Goal: Information Seeking & Learning: Learn about a topic

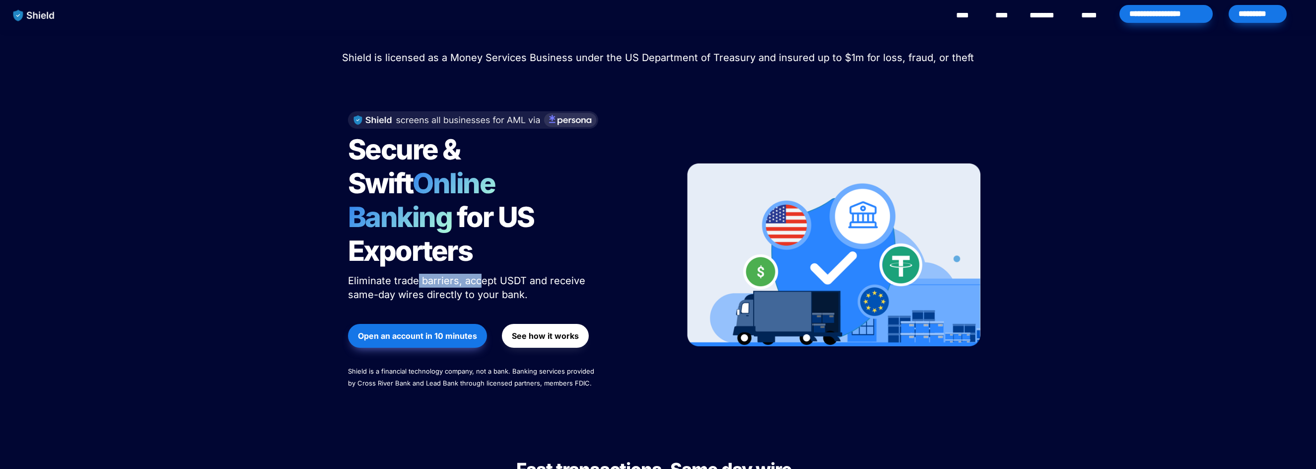
drag, startPoint x: 418, startPoint y: 246, endPoint x: 479, endPoint y: 246, distance: 61.1
click at [479, 275] on span "Eliminate trade barriers, accept USDT and receive same-day wires directly to yo…" at bounding box center [468, 288] width 240 height 26
drag, startPoint x: 540, startPoint y: 245, endPoint x: 553, endPoint y: 248, distance: 12.7
click at [568, 275] on span "Eliminate trade barriers, accept USDT and receive same-day wires directly to yo…" at bounding box center [468, 288] width 240 height 26
drag, startPoint x: 409, startPoint y: 259, endPoint x: 485, endPoint y: 258, distance: 75.5
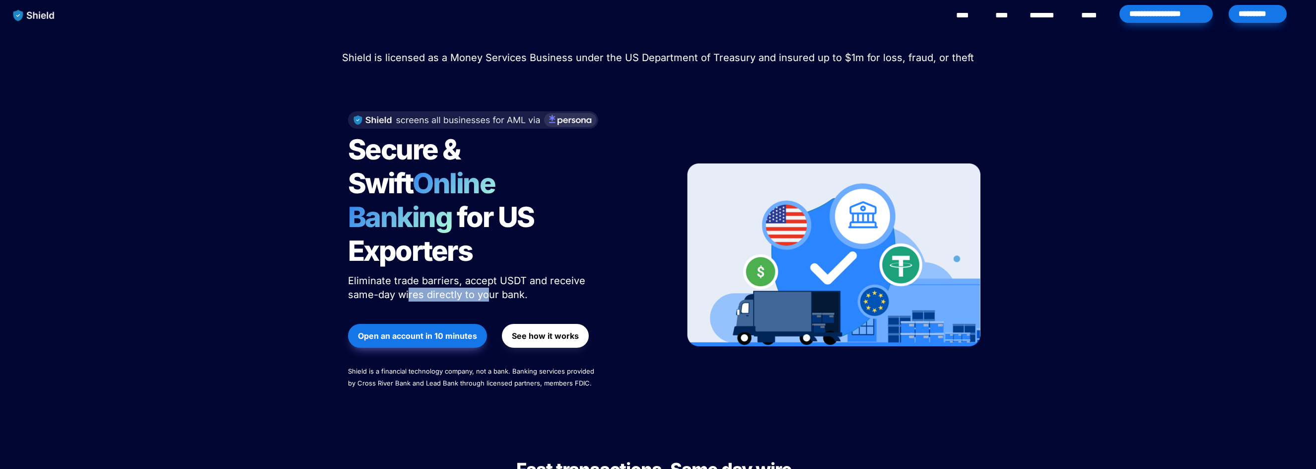
click at [485, 275] on span "Eliminate trade barriers, accept USDT and receive same-day wires directly to yo…" at bounding box center [468, 288] width 240 height 26
click at [507, 275] on span "Eliminate trade barriers, accept USDT and receive same-day wires directly to yo…" at bounding box center [468, 288] width 240 height 26
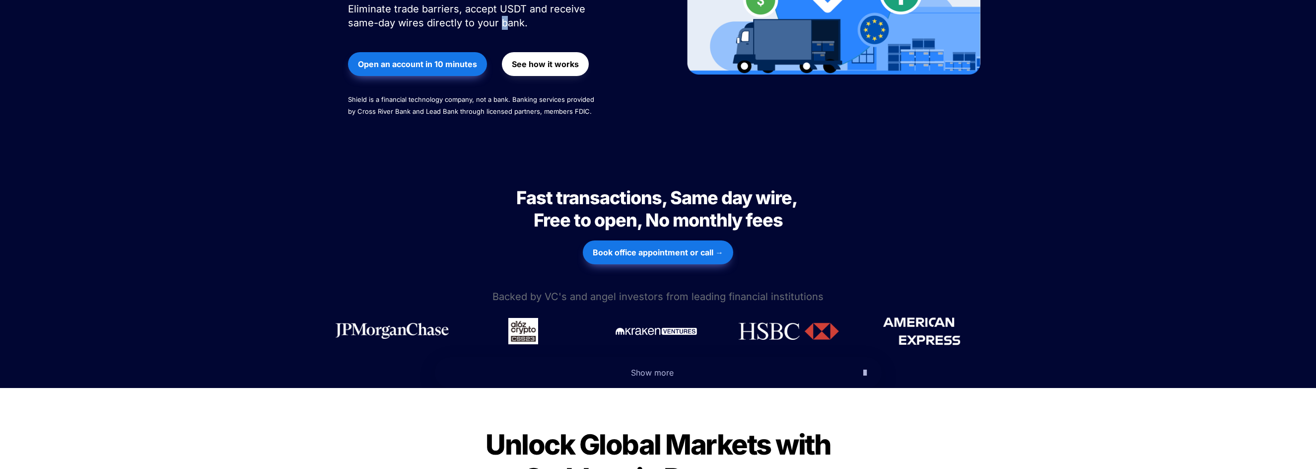
scroll to position [298, 0]
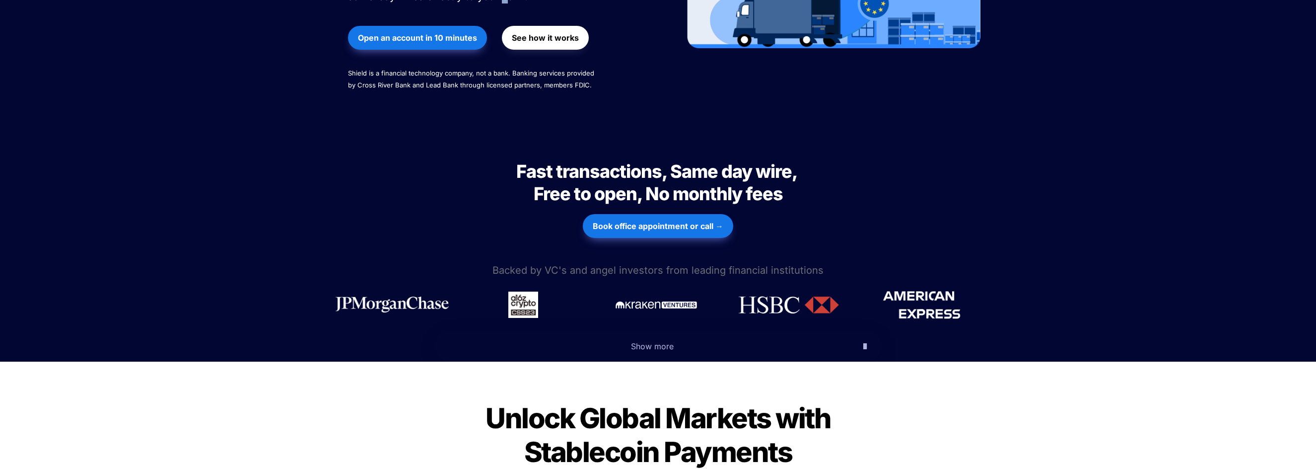
click at [653, 341] on span "Show more" at bounding box center [652, 346] width 43 height 10
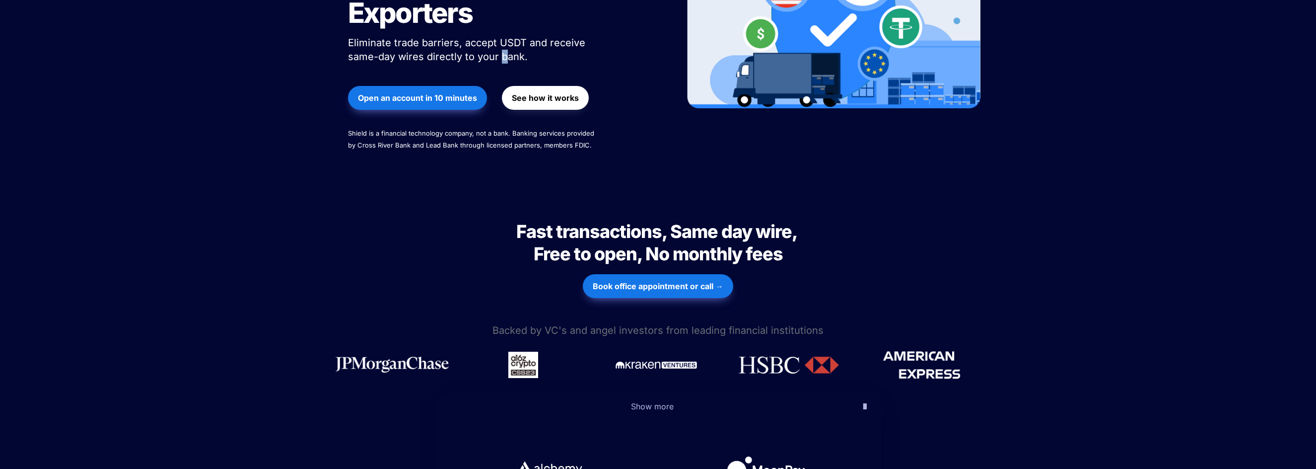
scroll to position [0, 0]
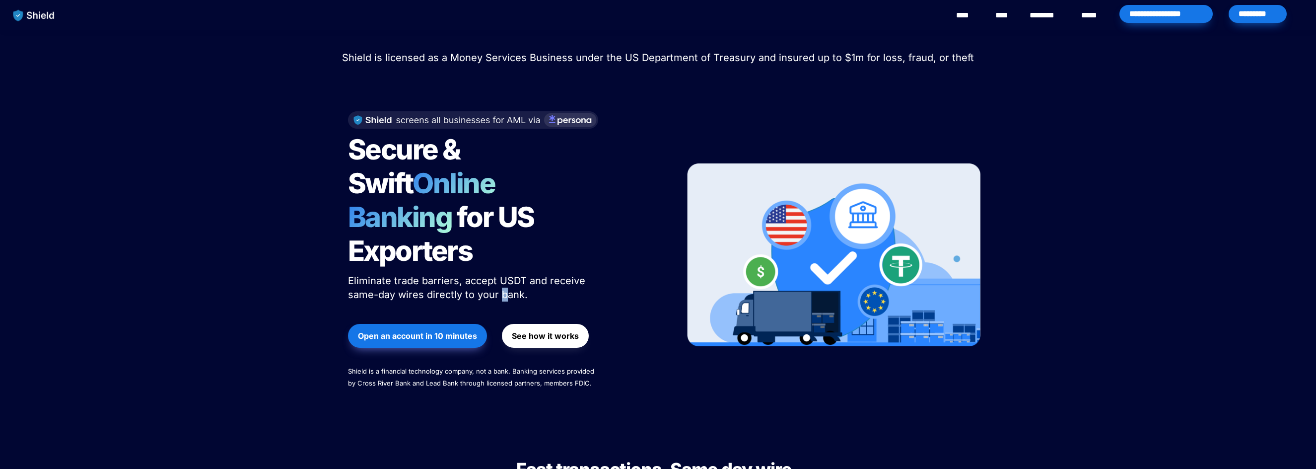
click at [1249, 9] on div "*********" at bounding box center [1258, 14] width 58 height 18
click at [566, 114] on img at bounding box center [473, 114] width 250 height 17
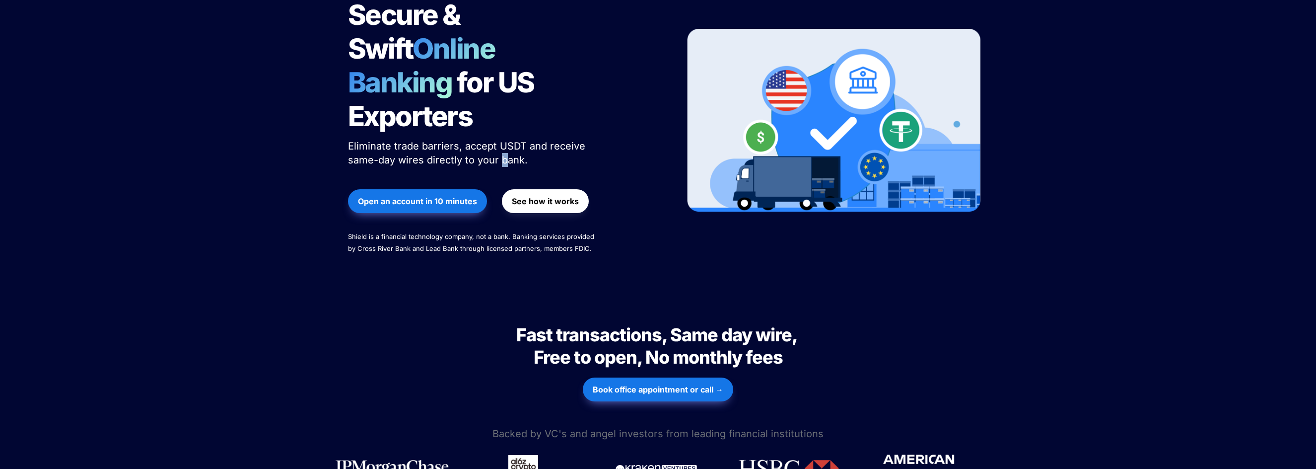
scroll to position [149, 0]
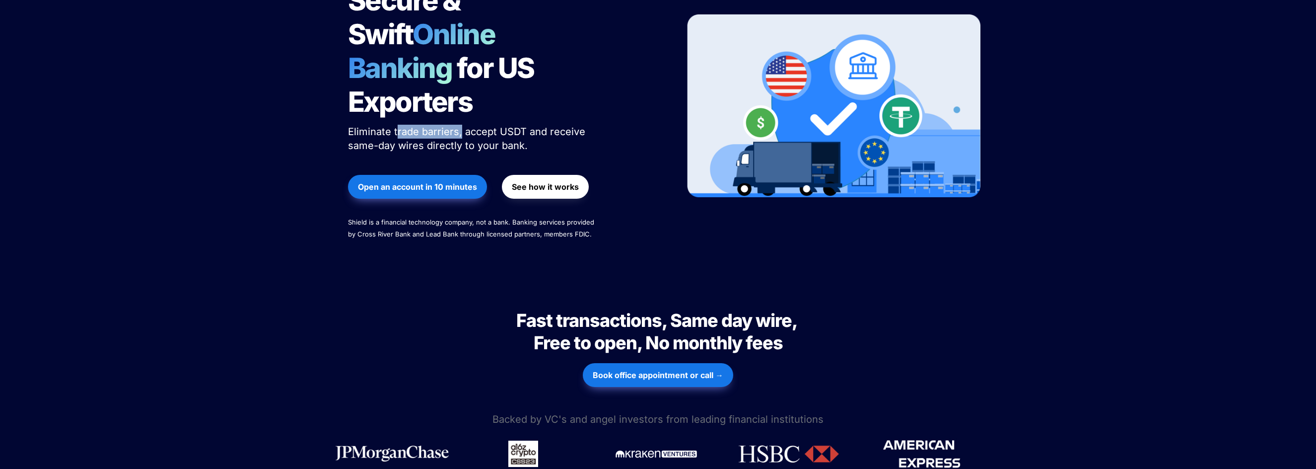
drag, startPoint x: 428, startPoint y: 99, endPoint x: 458, endPoint y: 98, distance: 30.3
click at [458, 126] on span "Eliminate trade barriers, accept USDT and receive same-day wires directly to yo…" at bounding box center [468, 139] width 240 height 26
drag, startPoint x: 549, startPoint y: 99, endPoint x: 556, endPoint y: 100, distance: 7.5
click at [556, 126] on span "Eliminate trade barriers, accept USDT and receive same-day wires directly to yo…" at bounding box center [468, 139] width 240 height 26
drag, startPoint x: 568, startPoint y: 100, endPoint x: 506, endPoint y: 105, distance: 61.8
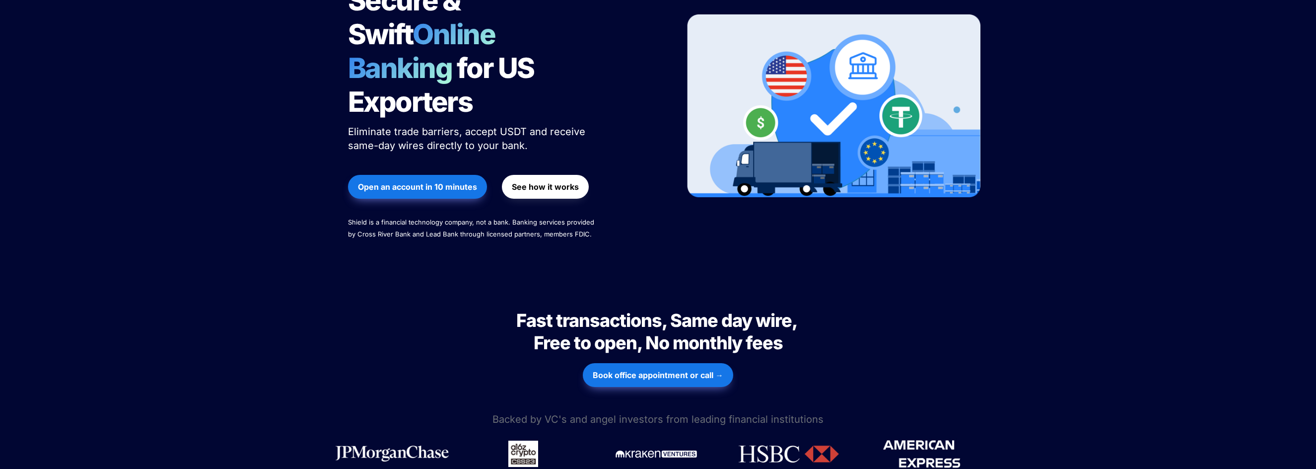
click at [558, 126] on span "Eliminate trade barriers, accept USDT and receive same-day wires directly to yo…" at bounding box center [468, 139] width 240 height 26
drag, startPoint x: 416, startPoint y: 111, endPoint x: 457, endPoint y: 110, distance: 41.2
click at [454, 126] on span "Eliminate trade barriers, accept USDT and receive same-day wires directly to yo…" at bounding box center [468, 139] width 240 height 26
drag, startPoint x: 507, startPoint y: 111, endPoint x: 533, endPoint y: 113, distance: 25.9
click at [528, 123] on p "Eliminate trade barriers, accept USDT and receive same-day wires directly to yo…" at bounding box center [472, 139] width 248 height 32
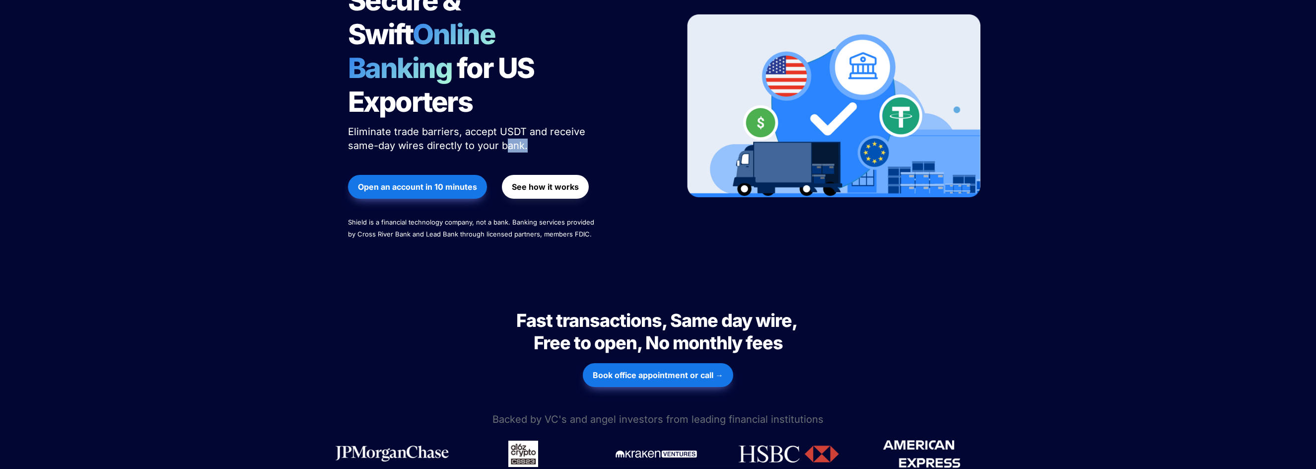
click at [543, 123] on p "Eliminate trade barriers, accept USDT and receive same-day wires directly to yo…" at bounding box center [472, 139] width 248 height 32
drag, startPoint x: 403, startPoint y: 194, endPoint x: 418, endPoint y: 194, distance: 14.9
click at [417, 214] on p "Shield is a financial technology company, not a bank. Banking services provided…" at bounding box center [472, 228] width 248 height 28
drag, startPoint x: 446, startPoint y: 190, endPoint x: 482, endPoint y: 190, distance: 36.3
click at [478, 218] on span "Shield is a financial technology company, not a bank. Banking services provided…" at bounding box center [472, 228] width 248 height 20
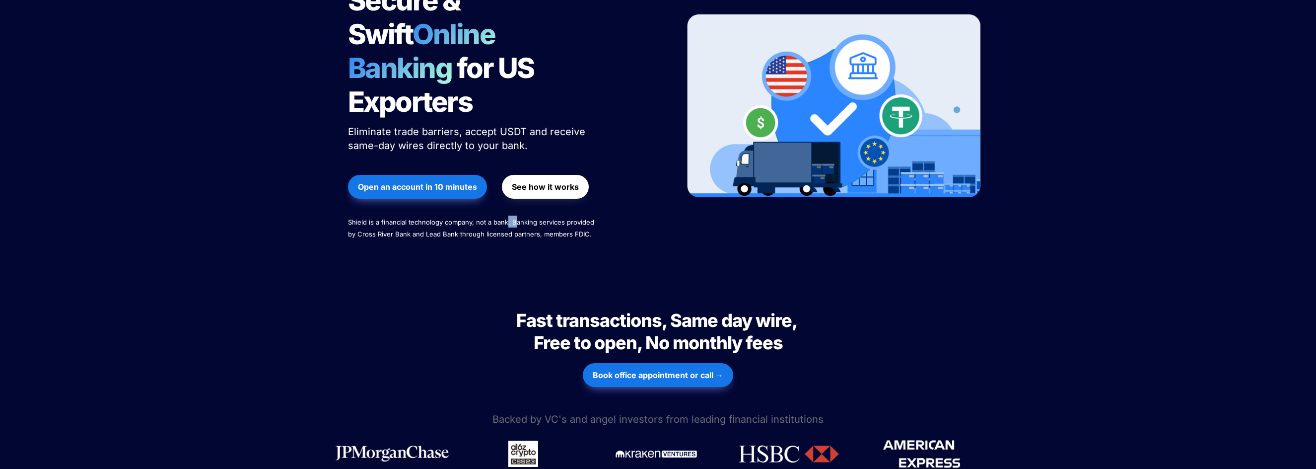
click at [517, 214] on p "Shield is a financial technology company, not a bank. Banking services provided…" at bounding box center [472, 228] width 248 height 28
click at [496, 214] on p "Shield is a financial technology company, not a bank. Banking services provided…" at bounding box center [472, 228] width 248 height 28
click at [572, 218] on span "Shield is a financial technology company, not a bank. Banking services provided…" at bounding box center [472, 228] width 248 height 20
drag, startPoint x: 368, startPoint y: 200, endPoint x: 446, endPoint y: 206, distance: 78.2
click at [446, 214] on p "Shield is a financial technology company, not a bank. Banking services provided…" at bounding box center [472, 228] width 248 height 28
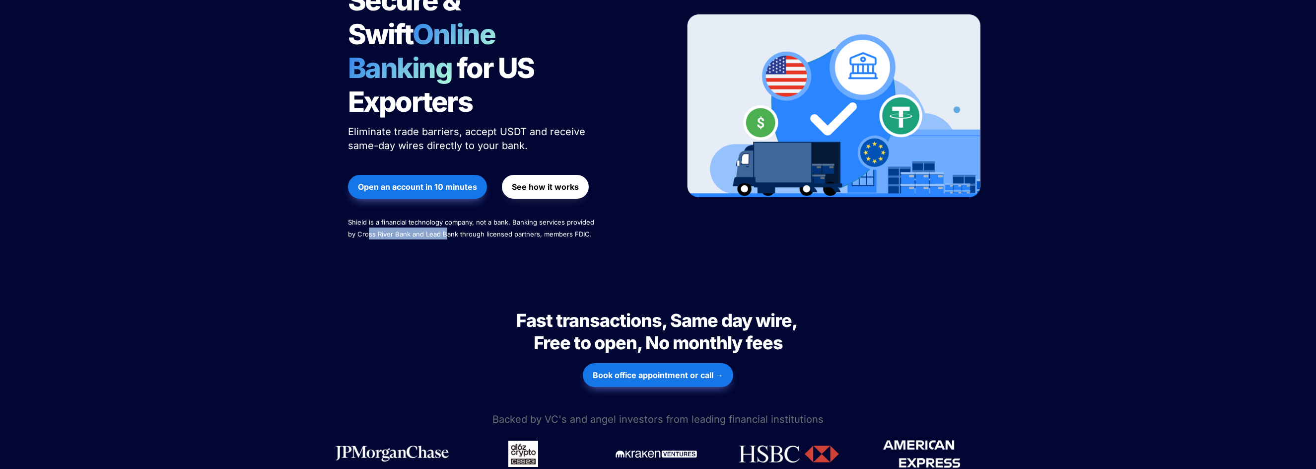
click at [446, 214] on p "Shield is a financial technology company, not a bank. Banking services provided…" at bounding box center [472, 228] width 248 height 28
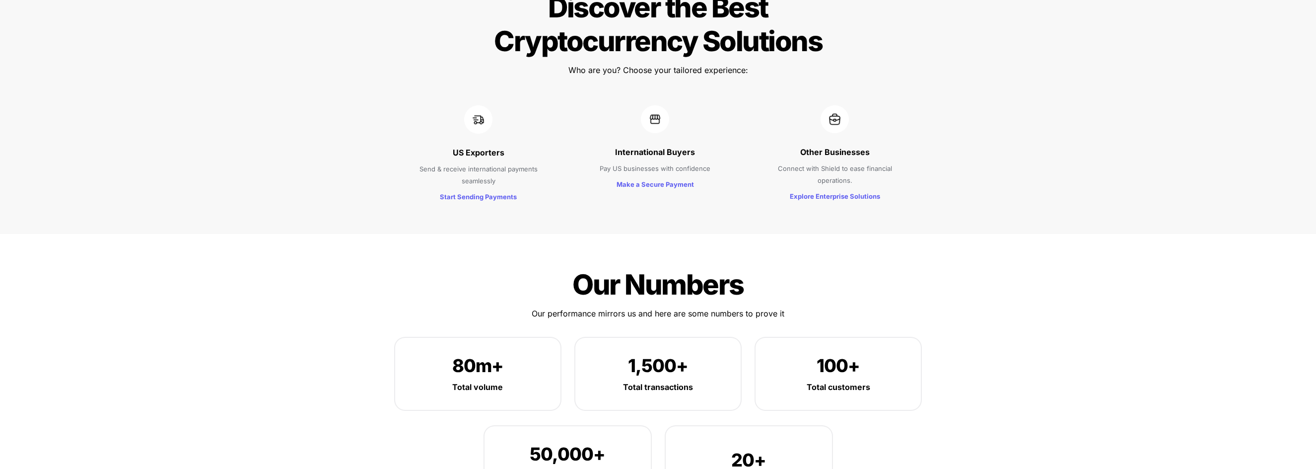
scroll to position [1341, 0]
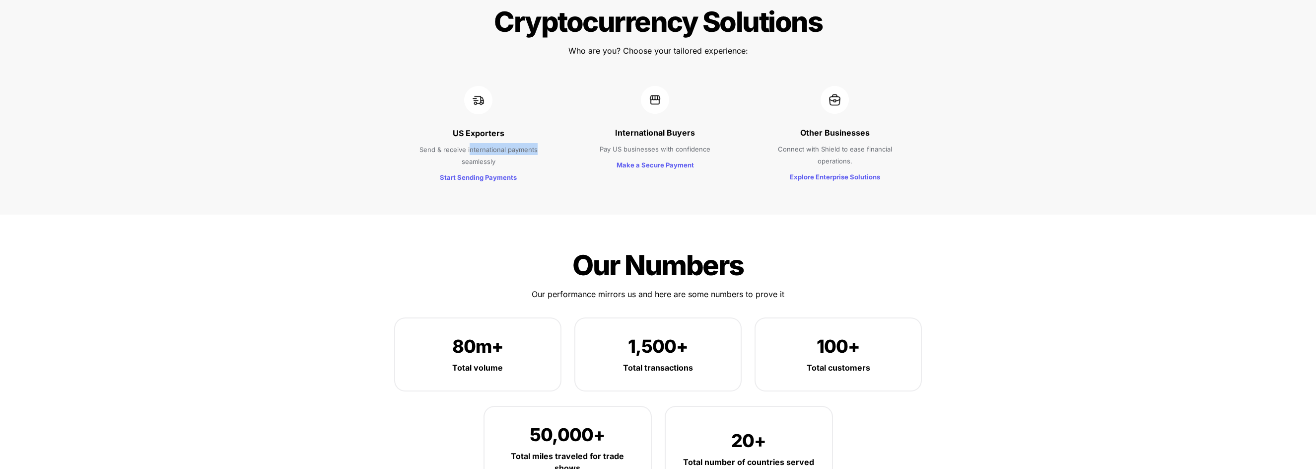
drag, startPoint x: 473, startPoint y: 115, endPoint x: 537, endPoint y: 117, distance: 64.1
click at [537, 145] on span "Send & receive international payments seamlessly" at bounding box center [480, 155] width 120 height 20
drag, startPoint x: 537, startPoint y: 117, endPoint x: 527, endPoint y: 125, distance: 12.4
click at [537, 145] on span "Send & receive international payments seamlessly" at bounding box center [480, 155] width 120 height 20
click at [481, 145] on span "Send & receive international payments seamlessly" at bounding box center [480, 155] width 120 height 20
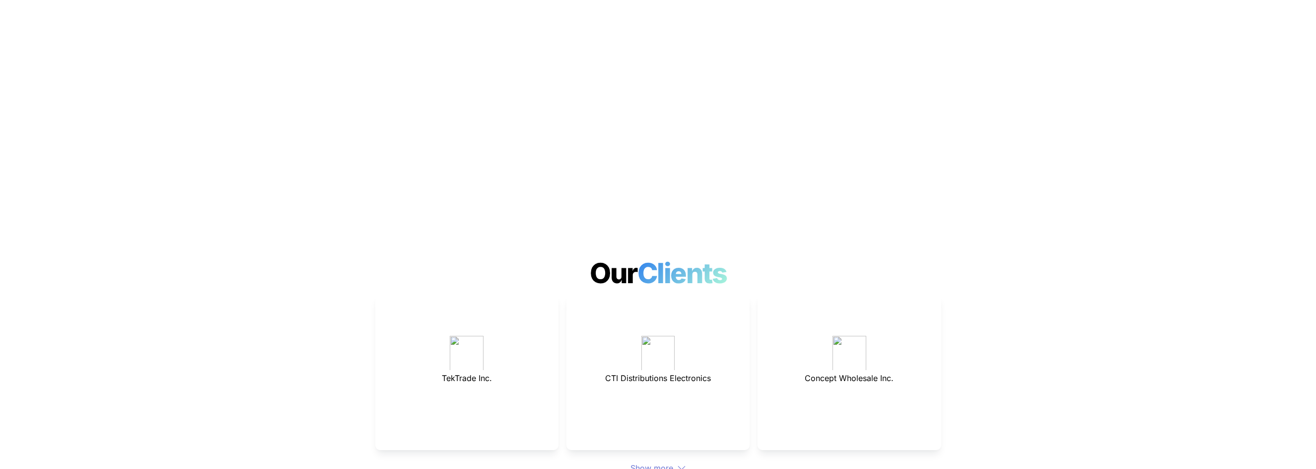
scroll to position [2880, 0]
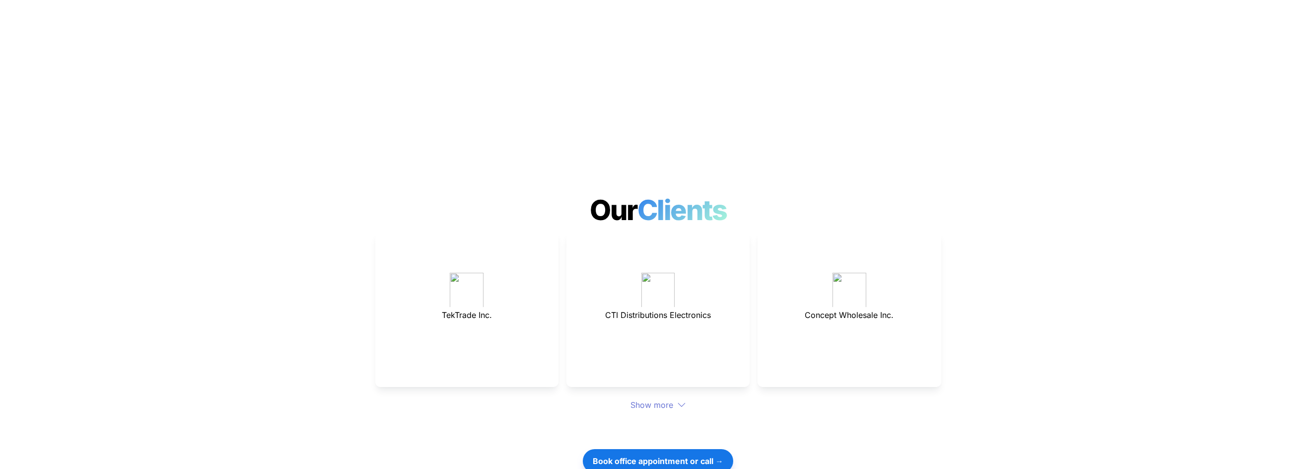
click at [648, 399] on div "Show more" at bounding box center [658, 405] width 566 height 12
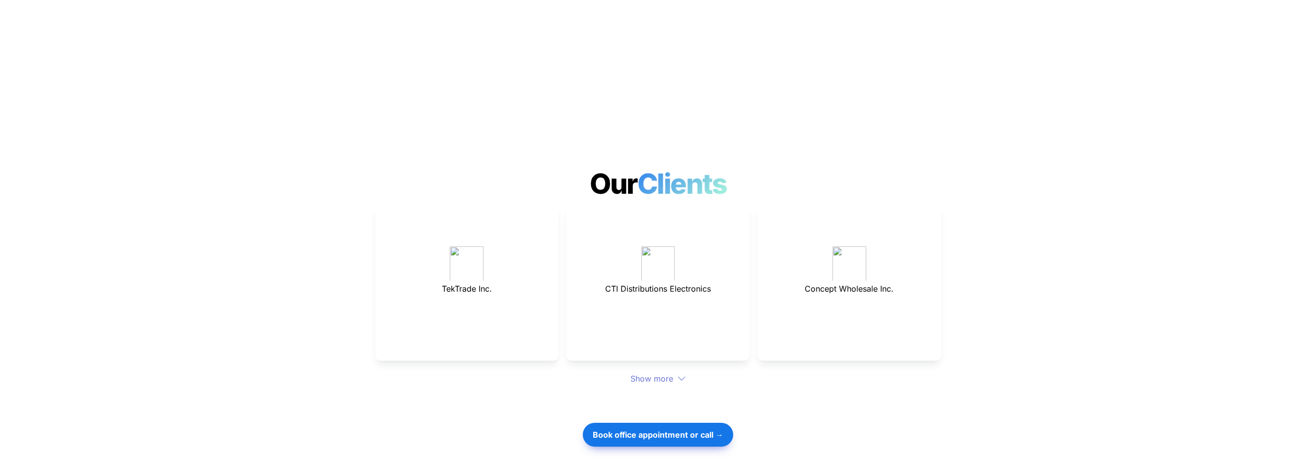
scroll to position [3079, 0]
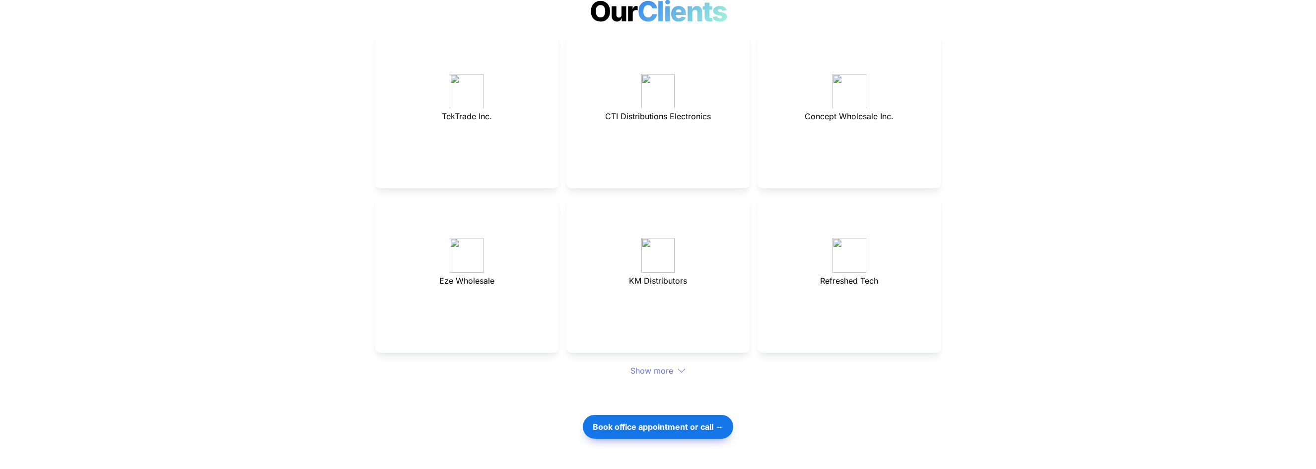
click at [461, 238] on div at bounding box center [467, 255] width 34 height 35
click at [464, 255] on div "Eze Wholesale" at bounding box center [466, 274] width 183 height 156
click at [465, 276] on span "Eze Wholesale" at bounding box center [466, 281] width 55 height 10
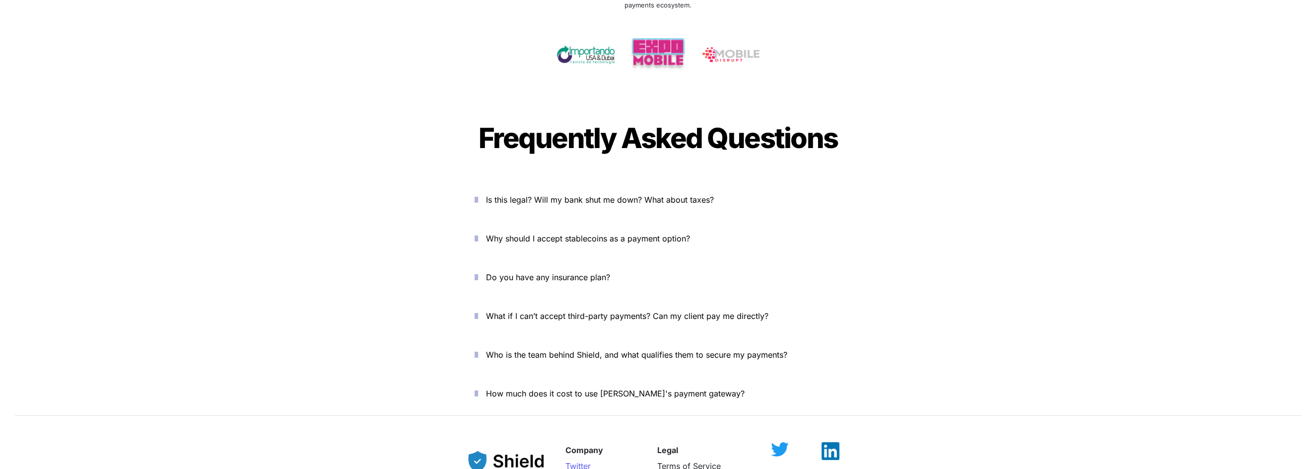
scroll to position [3728, 0]
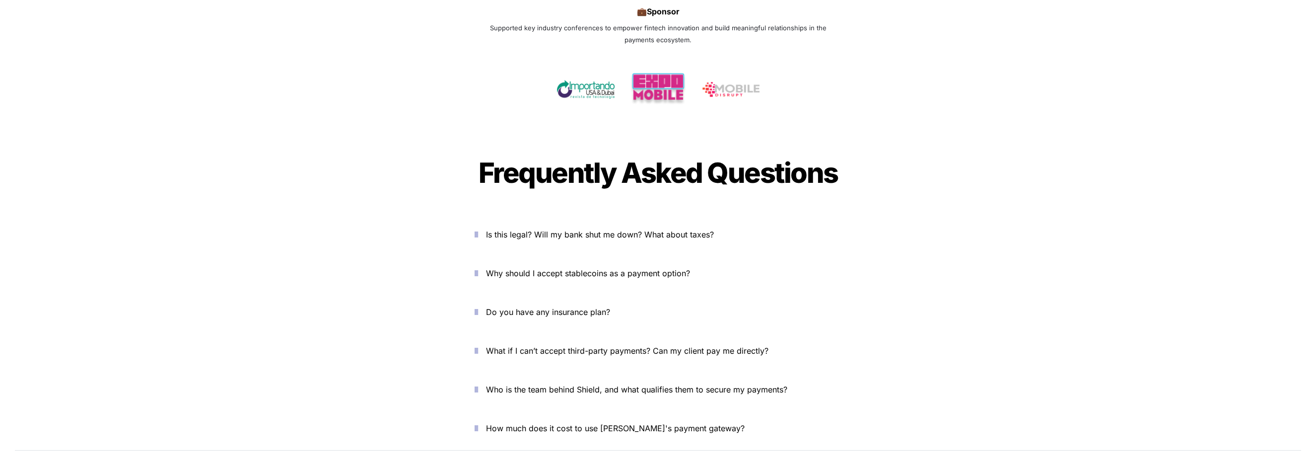
click at [613, 258] on button "Why should I accept stablecoins as a payment option?" at bounding box center [658, 273] width 397 height 31
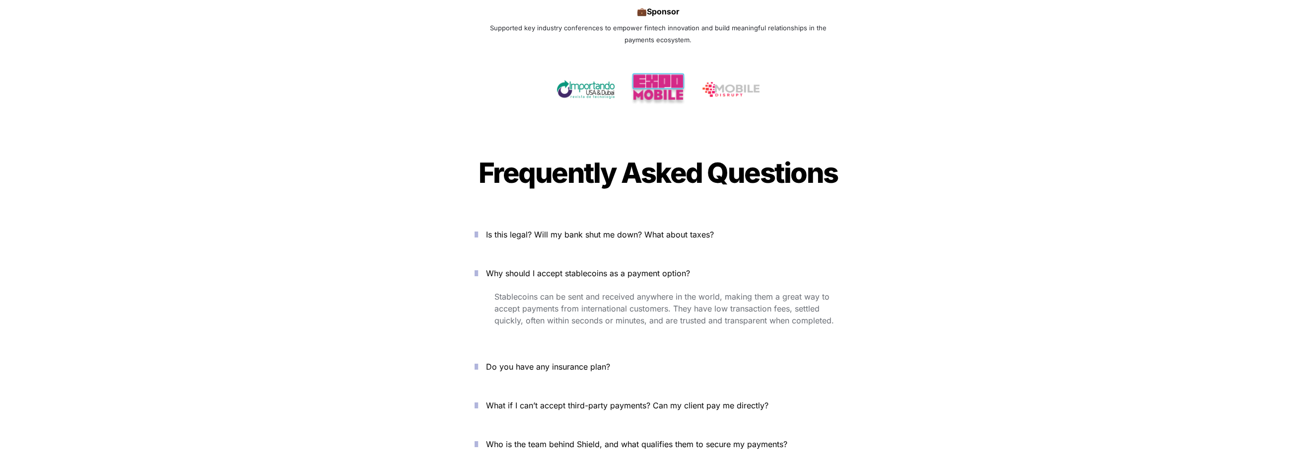
click at [616, 268] on span "Why should I accept stablecoins as a payment option?" at bounding box center [588, 273] width 204 height 10
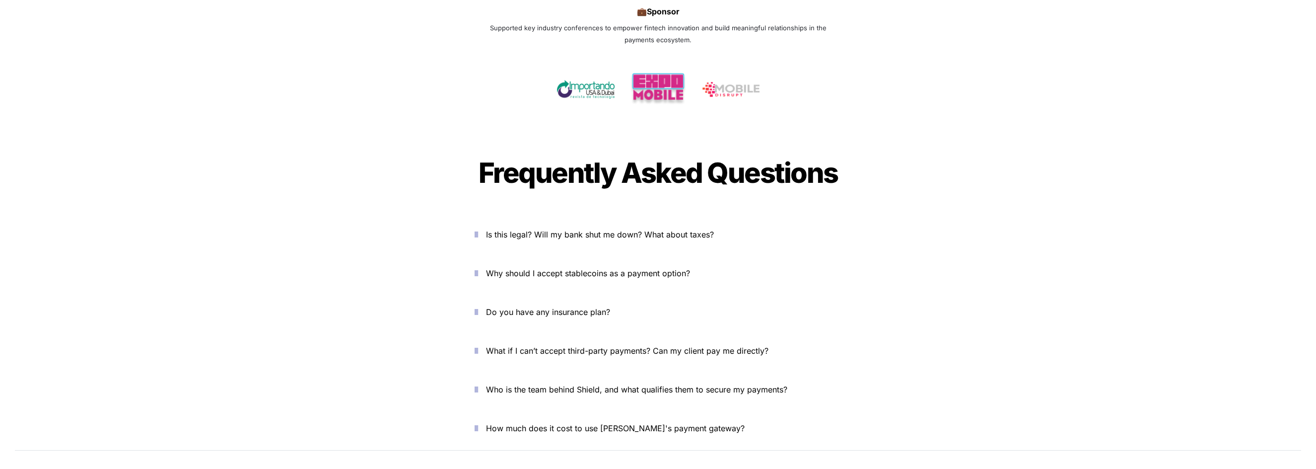
click at [616, 268] on span "Why should I accept stablecoins as a payment option?" at bounding box center [588, 273] width 204 height 10
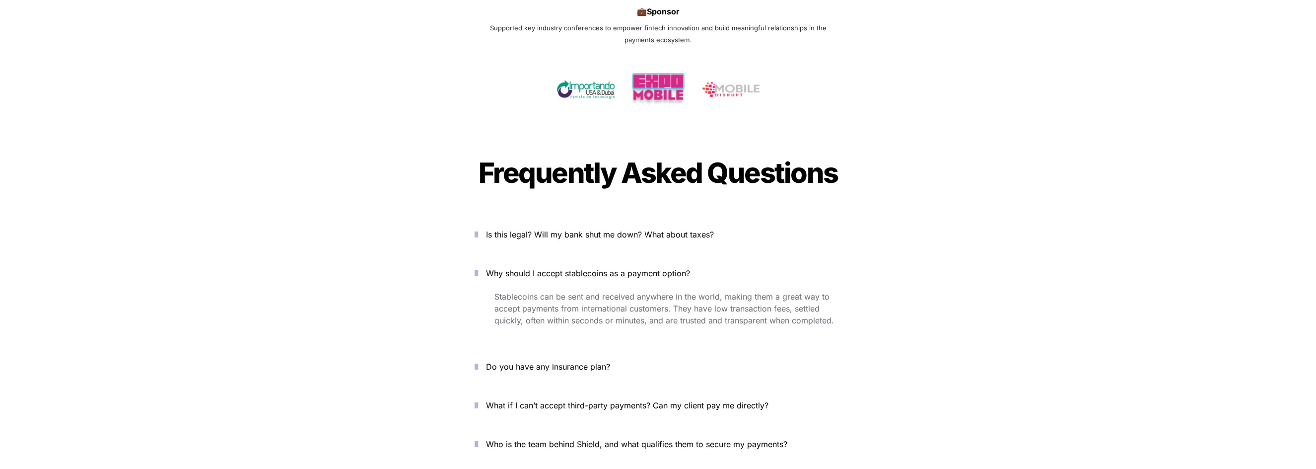
click at [651, 219] on div "Is this legal? Will my bank shut me down? What about taxes? Why should I accept…" at bounding box center [658, 358] width 397 height 279
click at [646, 226] on p "Is this legal? Will my bank shut me down? What about taxes?" at bounding box center [664, 234] width 356 height 16
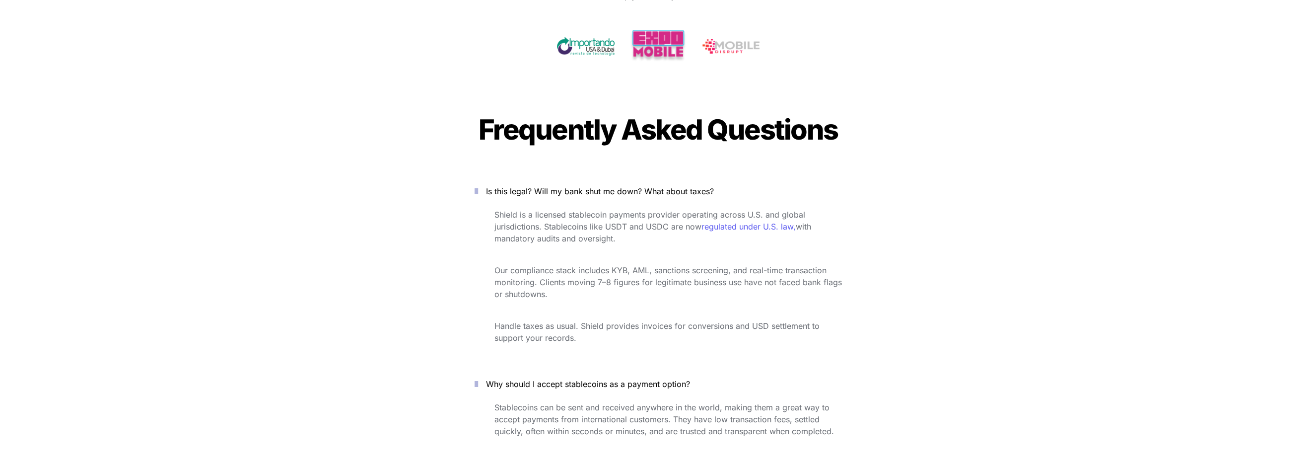
scroll to position [3926, 0]
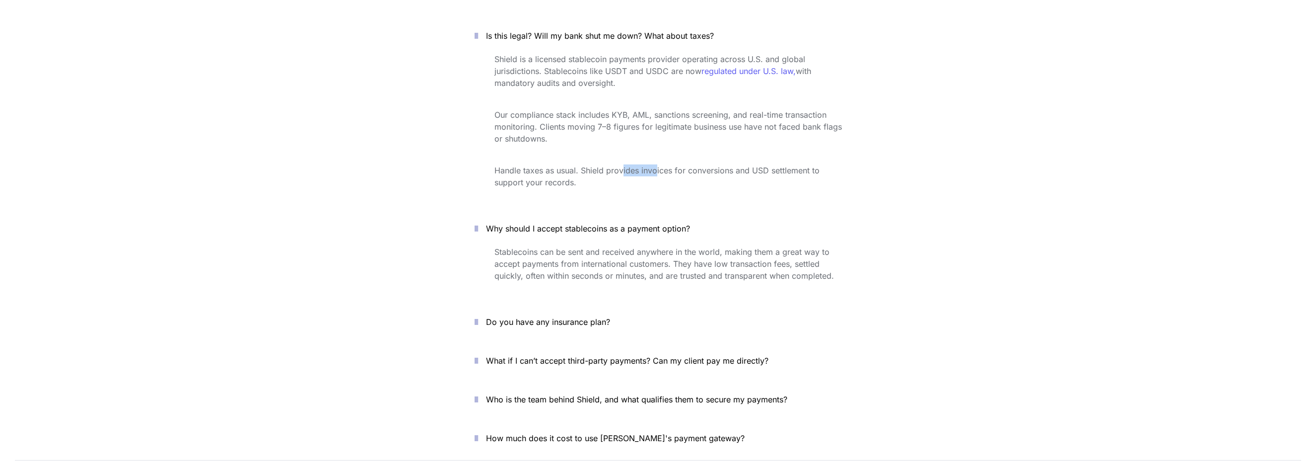
drag, startPoint x: 626, startPoint y: 136, endPoint x: 658, endPoint y: 138, distance: 32.8
click at [657, 165] on span "Handle taxes as usual. Shield provides invoices for conversions and USD settlem…" at bounding box center [659, 176] width 328 height 22
click at [659, 165] on span "Handle taxes as usual. Shield provides invoices for conversions and USD settlem…" at bounding box center [659, 176] width 328 height 22
click at [641, 169] on div "Shield is a licensed stablecoin payments provider operating across U.S. and glo…" at bounding box center [658, 128] width 397 height 154
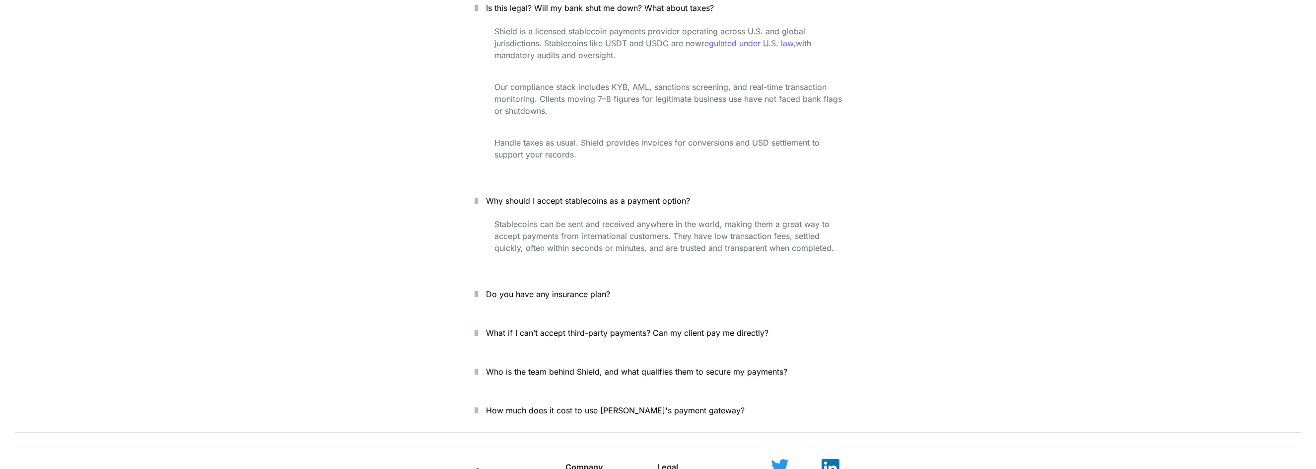
scroll to position [4075, 0]
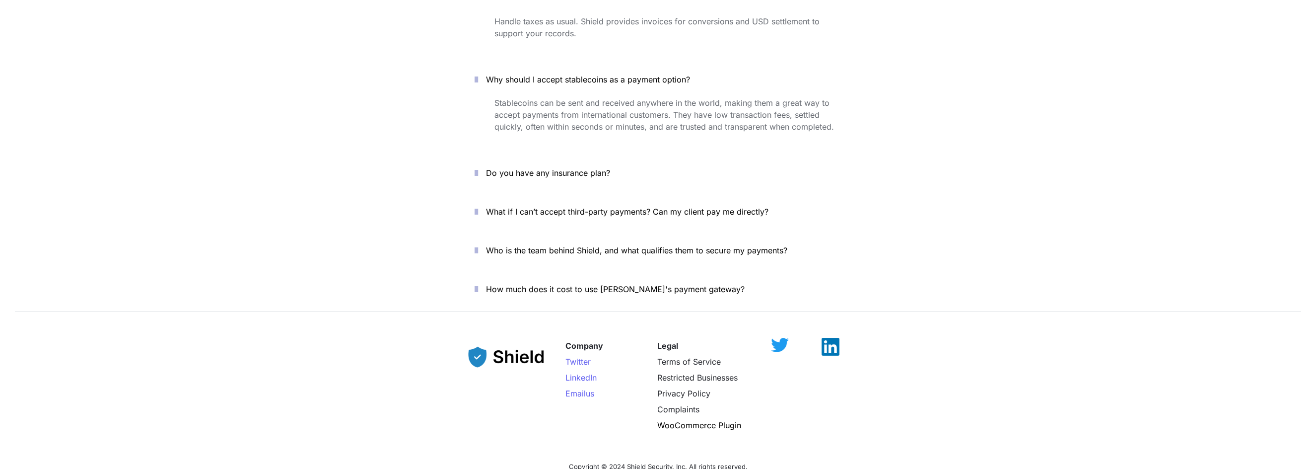
click at [552, 284] on span "How much does it cost to use [PERSON_NAME]'s payment gateway?" at bounding box center [615, 289] width 259 height 10
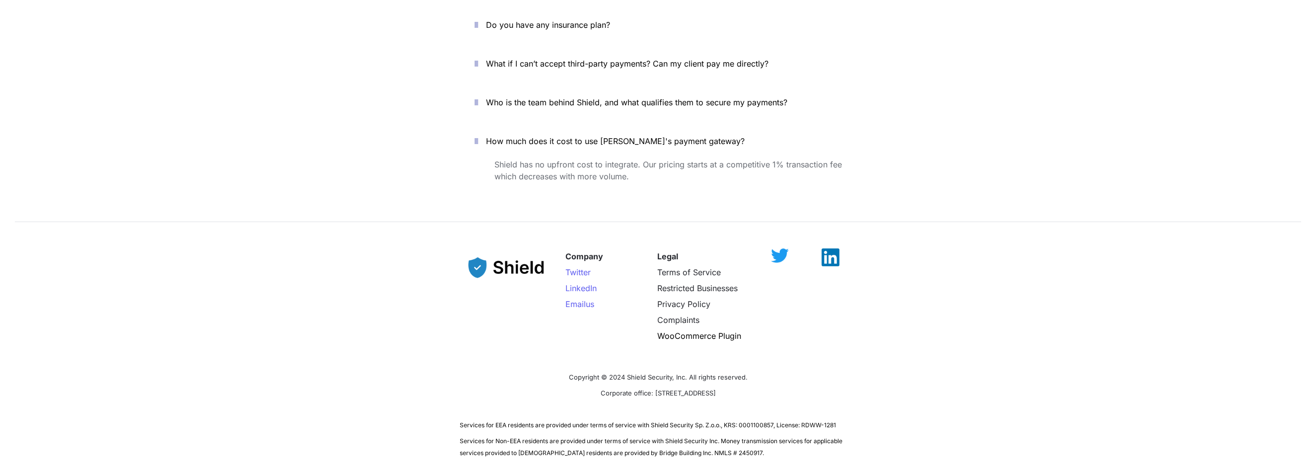
scroll to position [4224, 0]
